Goal: Task Accomplishment & Management: Complete application form

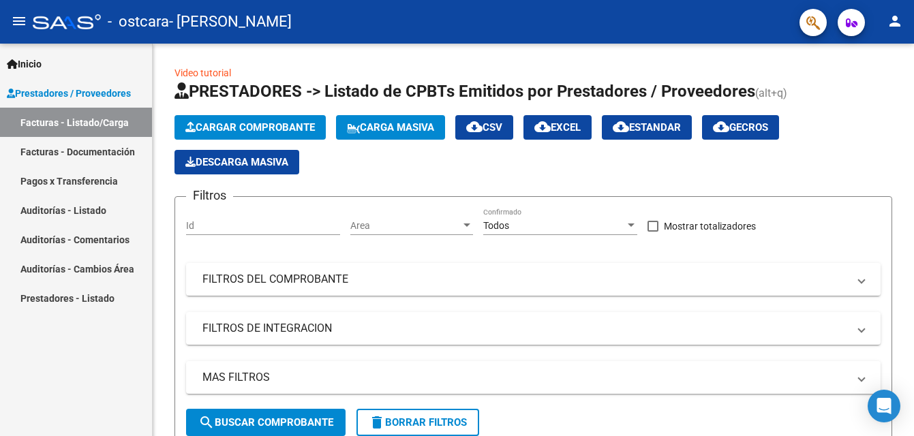
click at [913, 138] on html "menu - ostcara - [PERSON_NAME] person Inicio Instructivos Contacto OS Prestador…" at bounding box center [457, 218] width 914 height 436
click at [311, 127] on span "Cargar Comprobante" at bounding box center [249, 127] width 129 height 12
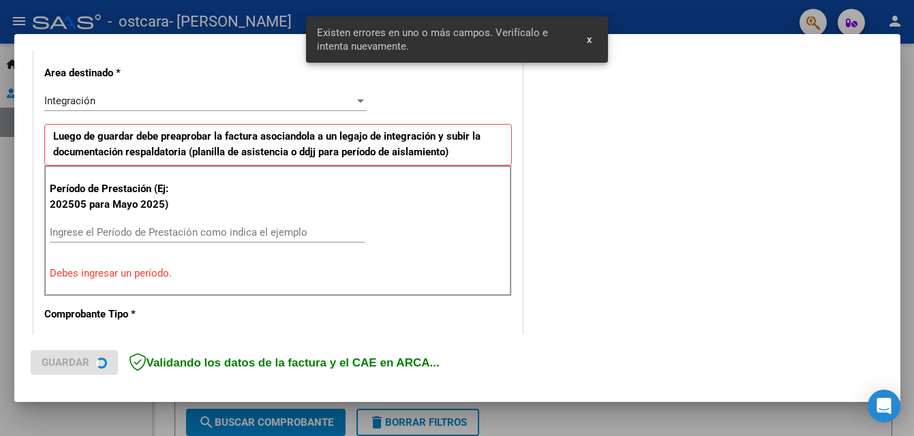
scroll to position [307, 0]
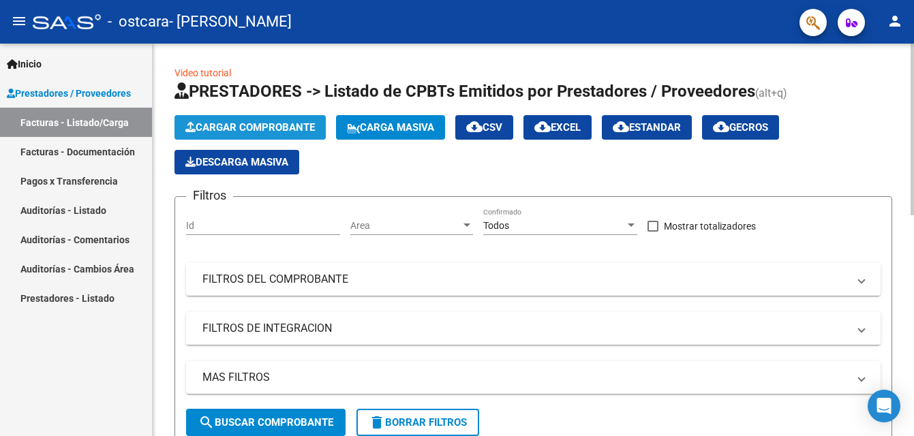
click at [289, 127] on span "Cargar Comprobante" at bounding box center [249, 127] width 129 height 12
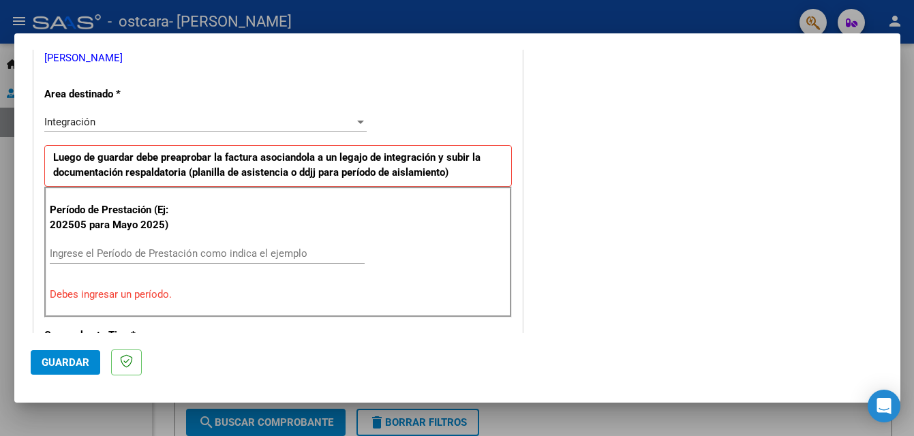
scroll to position [340, 0]
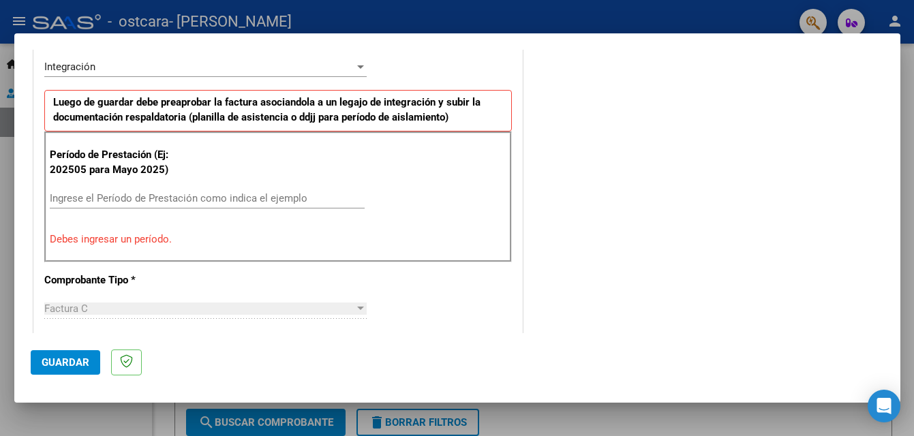
click at [260, 190] on div "Ingrese el Período de Prestación como indica el ejemplo" at bounding box center [207, 198] width 315 height 20
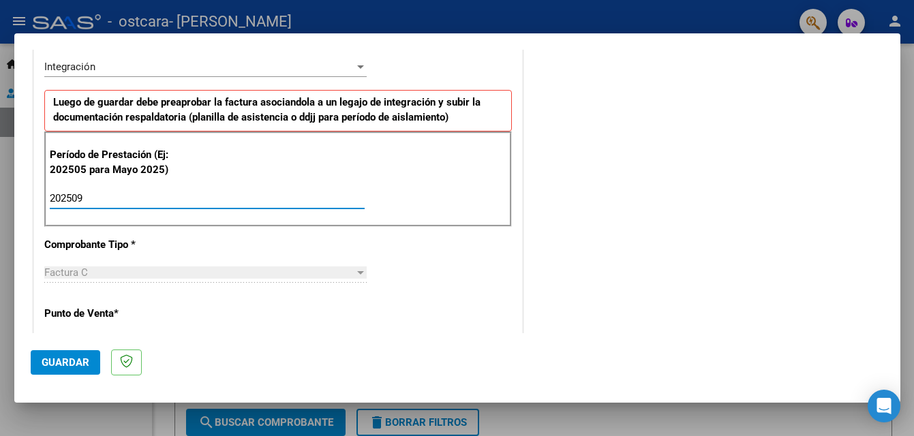
type input "202509"
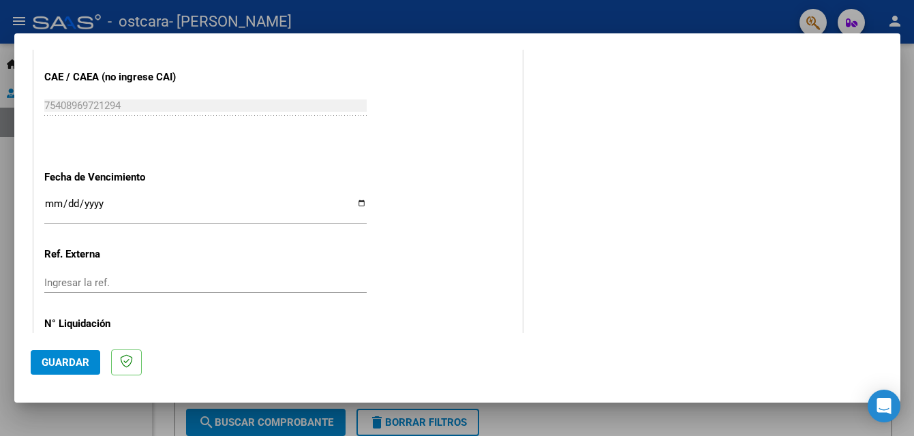
scroll to position [867, 0]
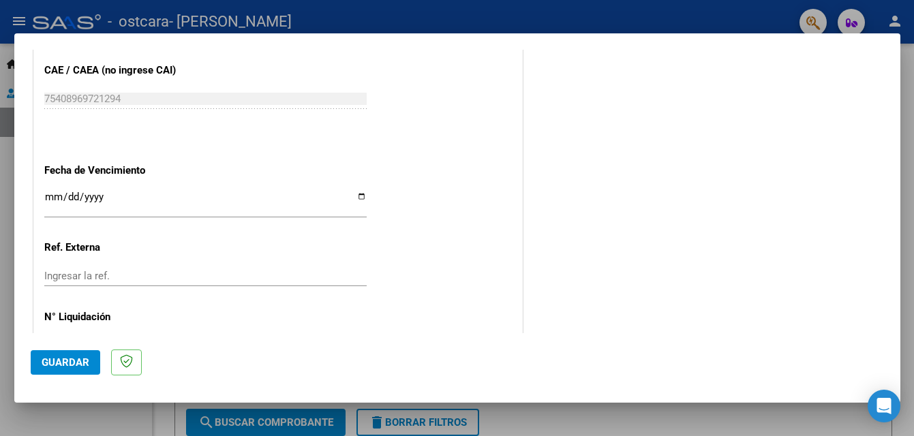
click at [357, 196] on input "Ingresar la fecha" at bounding box center [205, 202] width 322 height 22
type input "2025-10-17"
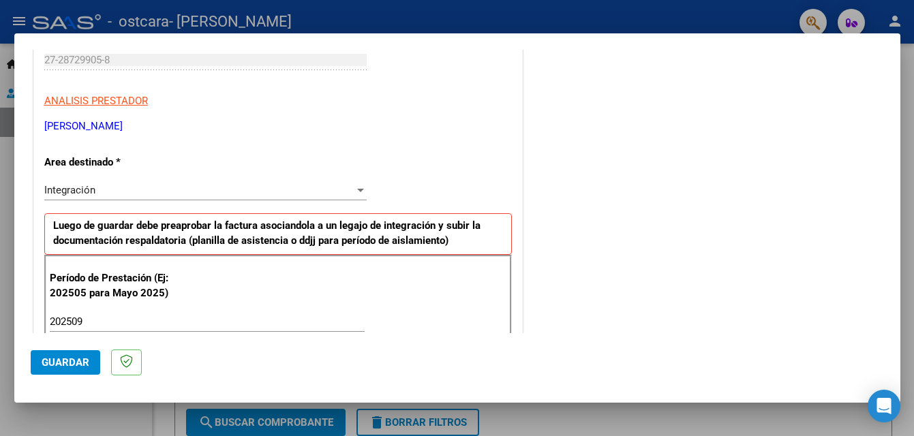
scroll to position [223, 0]
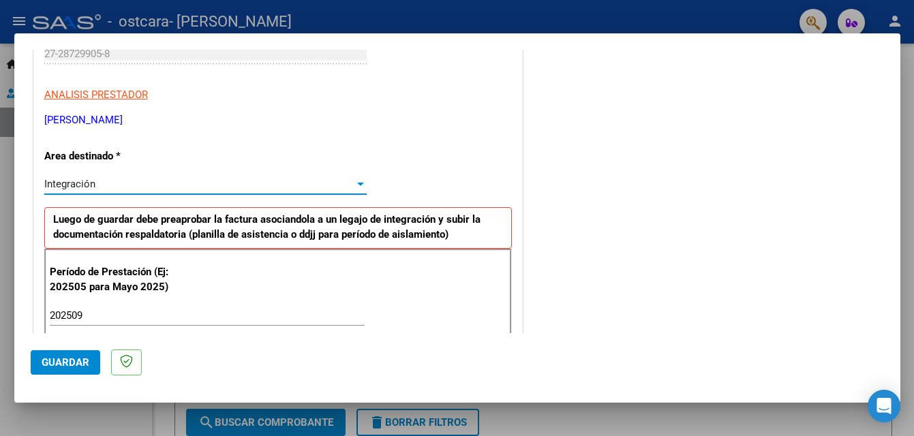
click at [357, 183] on div at bounding box center [360, 184] width 7 height 3
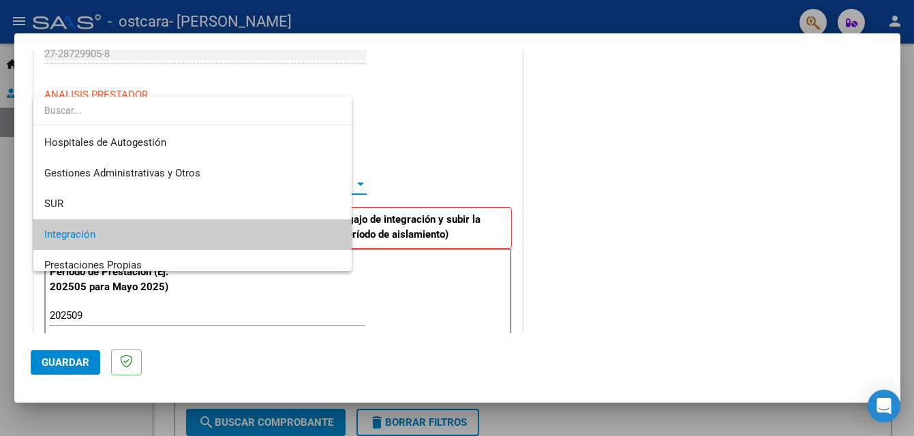
scroll to position [51, 0]
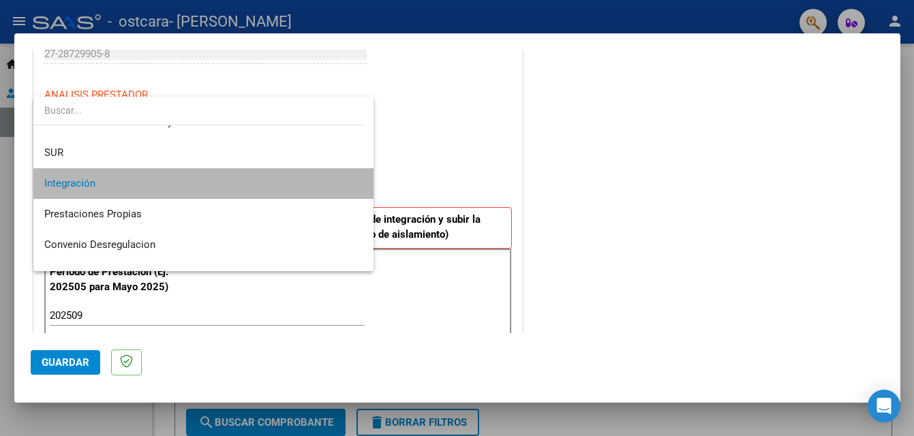
click at [345, 190] on span "Integración" at bounding box center [203, 183] width 318 height 31
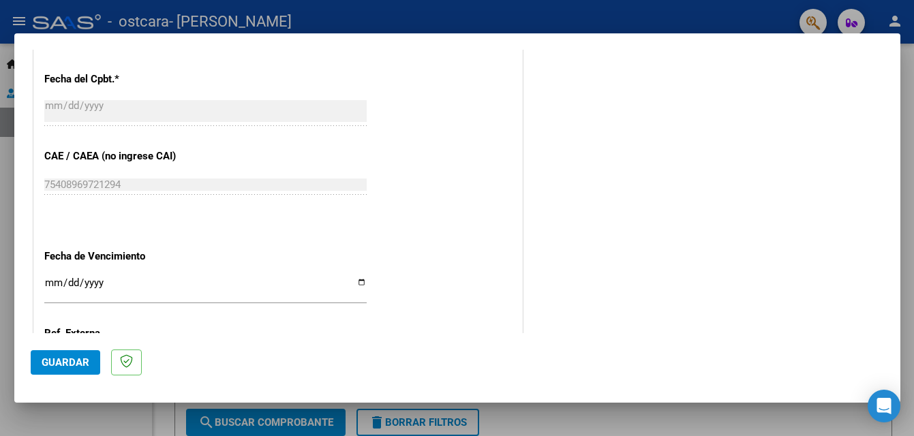
scroll to position [916, 0]
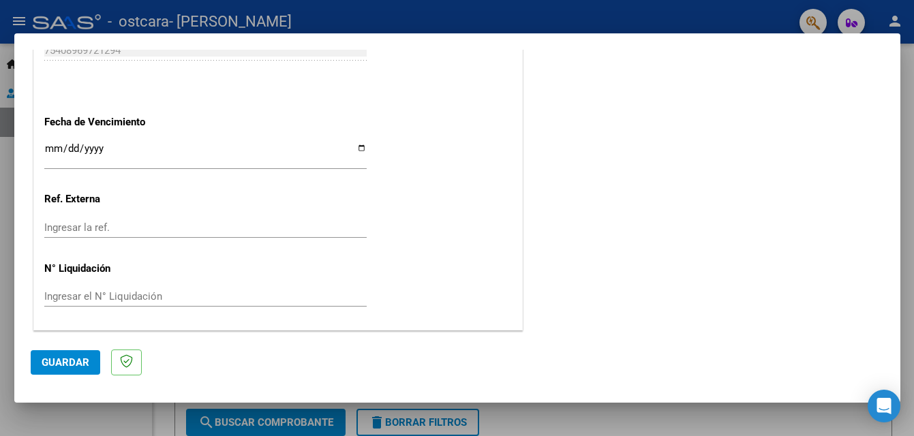
click at [87, 359] on span "Guardar" at bounding box center [66, 362] width 48 height 12
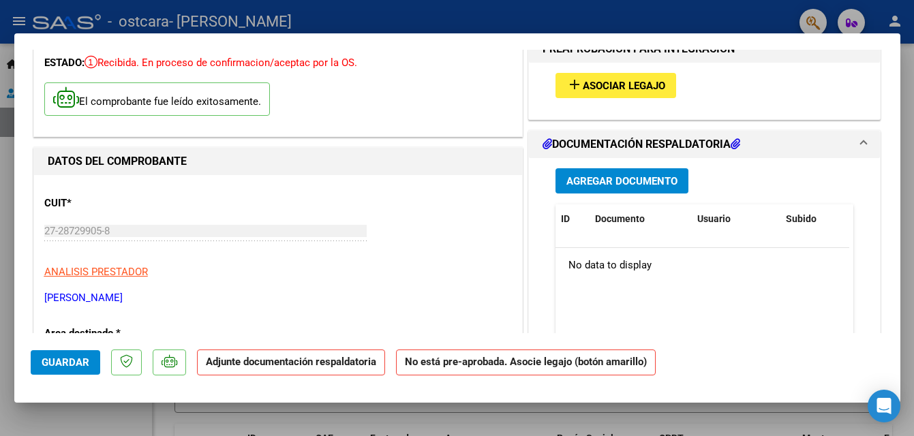
scroll to position [62, 0]
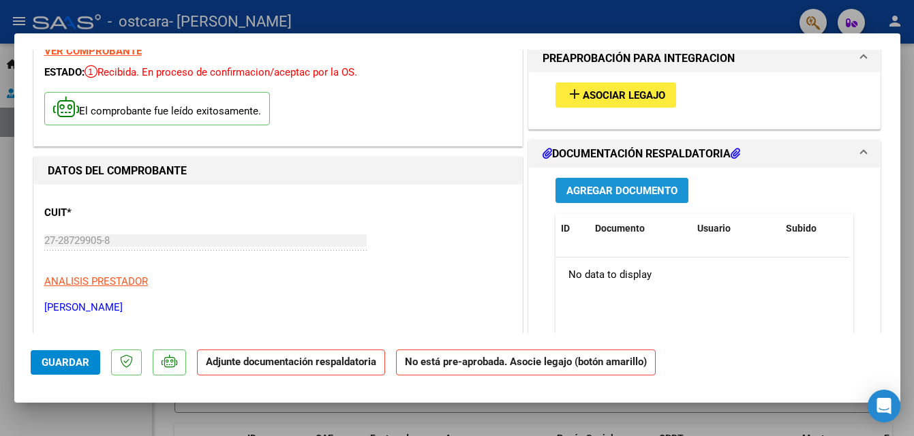
click at [656, 193] on span "Agregar Documento" at bounding box center [621, 191] width 111 height 12
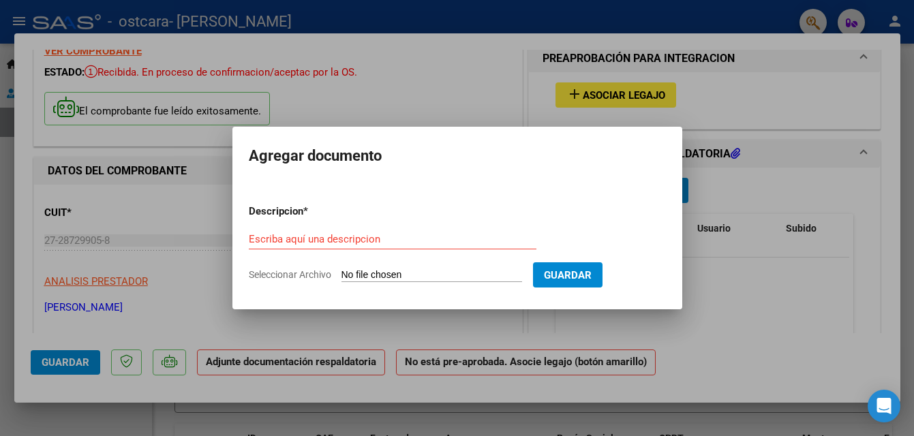
type input "C:\fakepath\HAYES asistencia sept.pdf"
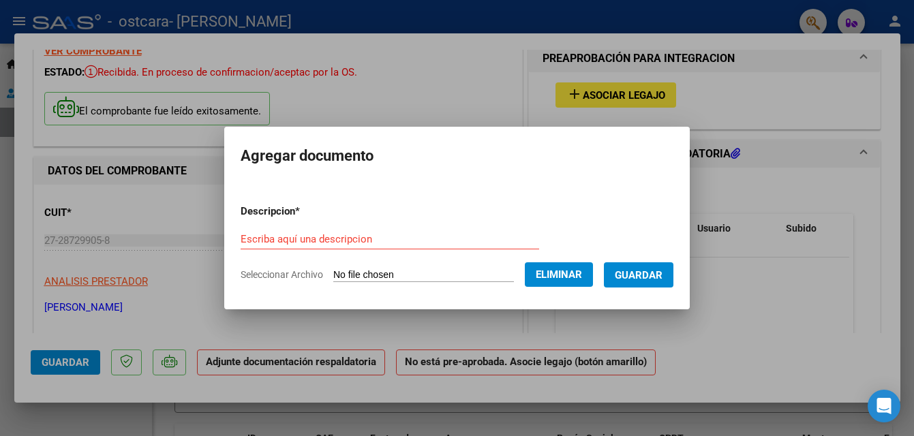
click at [346, 223] on form "Descripcion * Escriba aquí una descripcion Seleccionar Archivo Eliminar Guardar" at bounding box center [456, 242] width 433 height 99
click at [368, 236] on input "Escriba aquí una descripcion" at bounding box center [389, 239] width 298 height 12
type input "Planilla de asistencia"
click at [658, 272] on span "Guardar" at bounding box center [639, 275] width 48 height 12
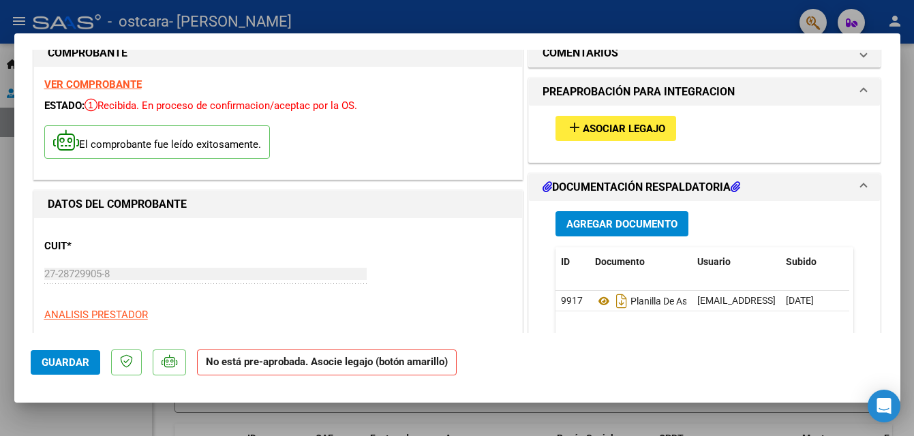
scroll to position [25, 0]
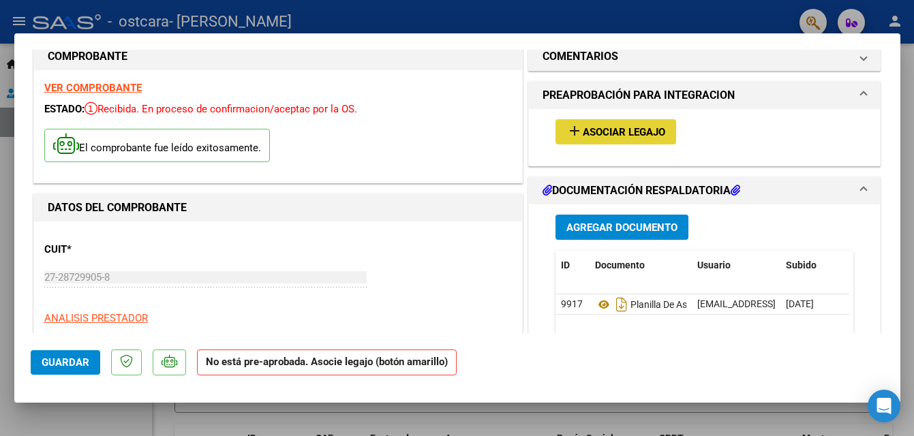
click at [644, 133] on span "Asociar Legajo" at bounding box center [623, 132] width 82 height 12
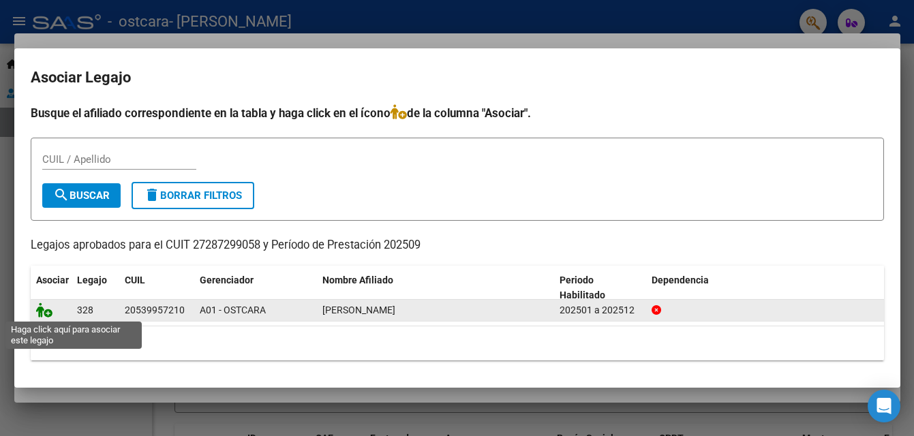
click at [44, 311] on icon at bounding box center [44, 309] width 16 height 15
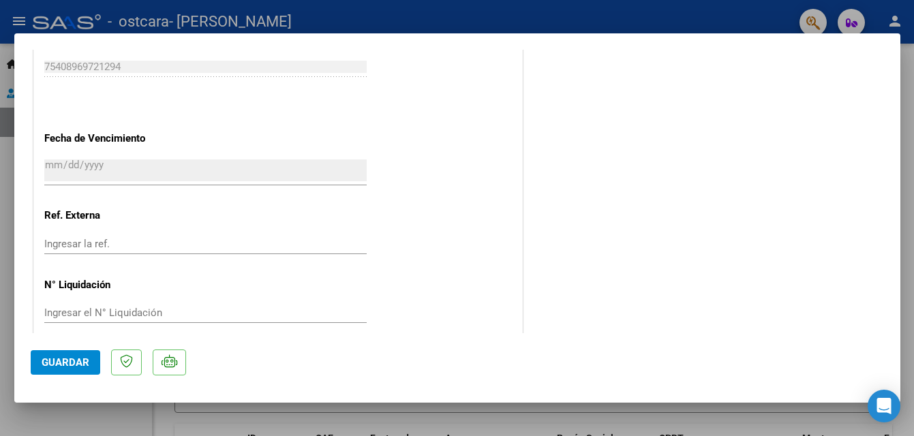
scroll to position [936, 0]
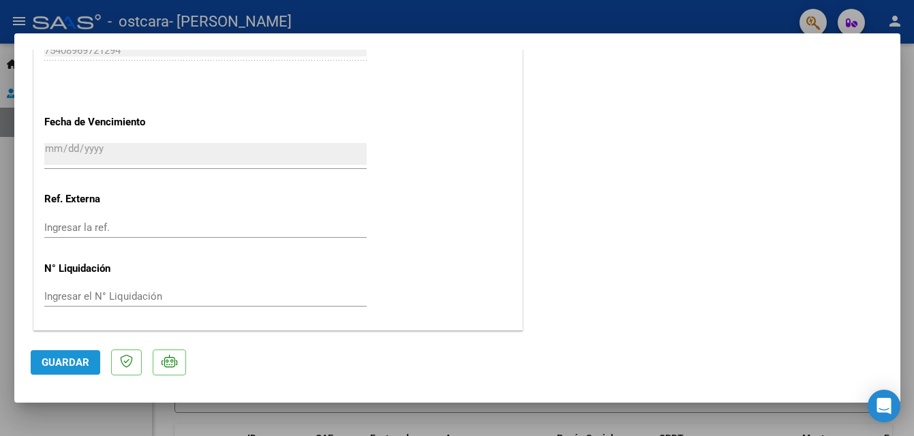
click at [77, 362] on span "Guardar" at bounding box center [66, 362] width 48 height 12
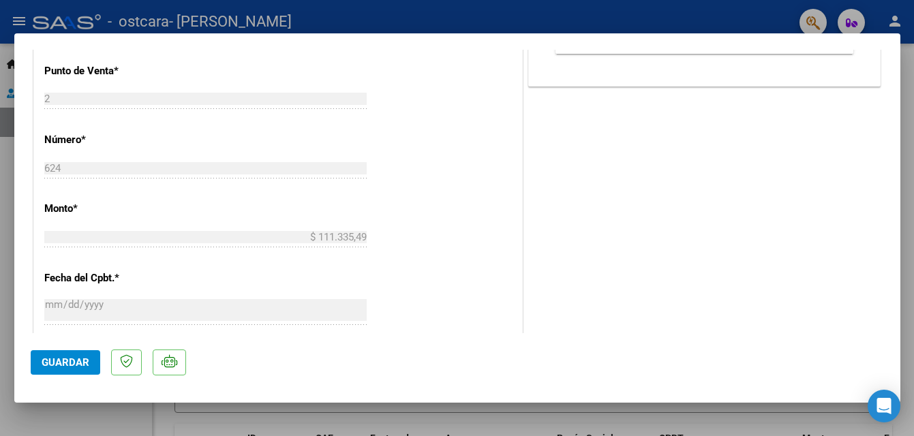
scroll to position [0, 0]
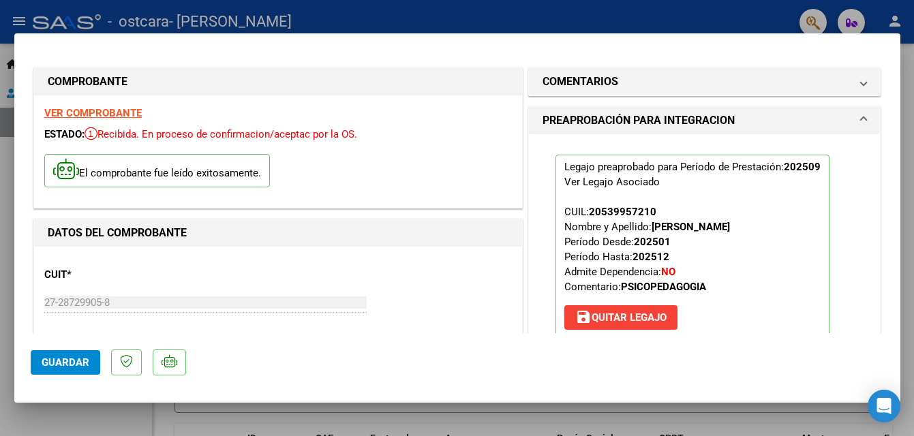
click at [401, 7] on div at bounding box center [457, 218] width 914 height 436
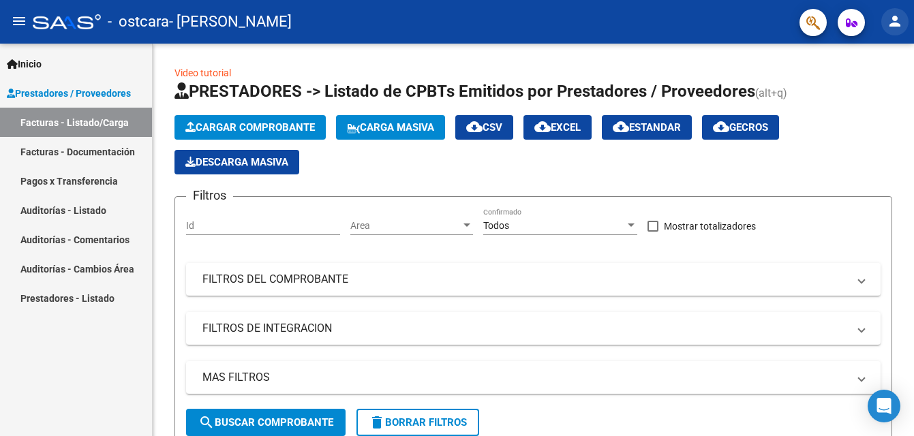
click at [893, 20] on mat-icon "person" at bounding box center [894, 21] width 16 height 16
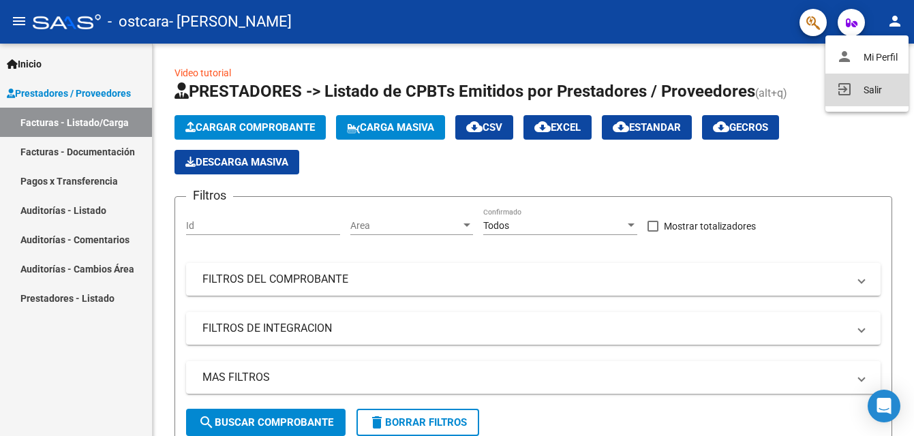
click at [873, 89] on button "exit_to_app Salir" at bounding box center [866, 90] width 83 height 33
